Goal: Task Accomplishment & Management: Manage account settings

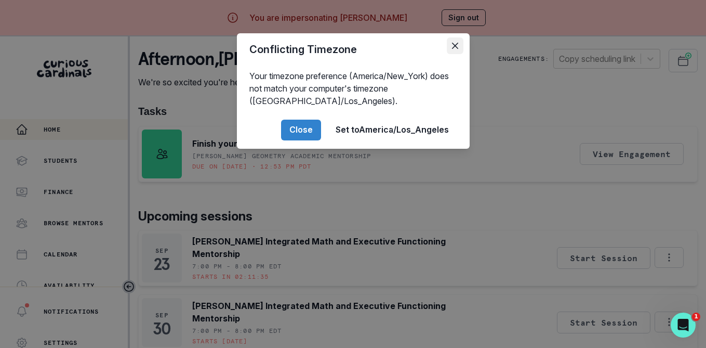
click at [451, 48] on button "Close" at bounding box center [455, 45] width 17 height 17
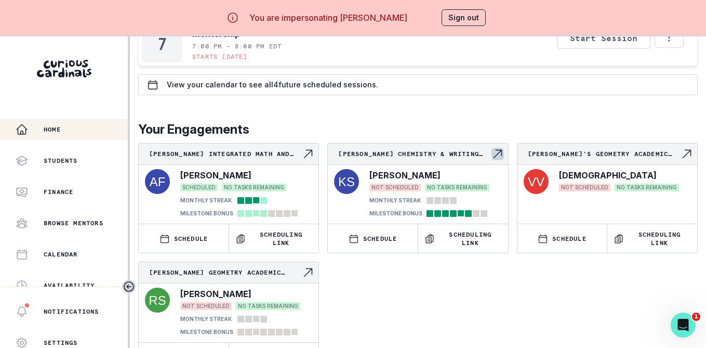
scroll to position [36, 0]
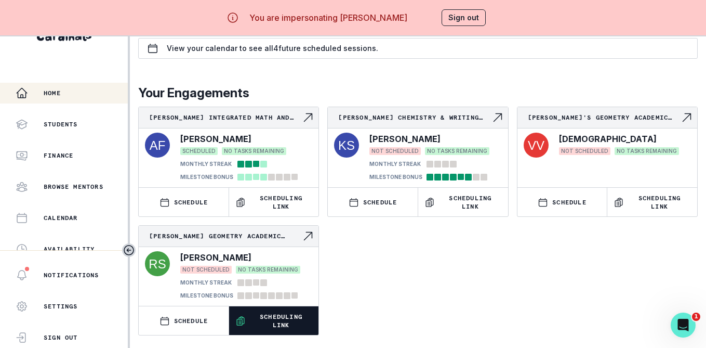
click at [286, 314] on p "Scheduling Link" at bounding box center [281, 320] width 63 height 17
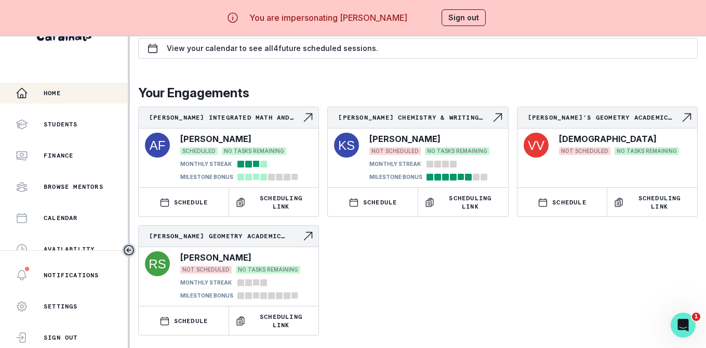
click at [451, 20] on button "Sign out" at bounding box center [464, 17] width 44 height 17
